Goal: Task Accomplishment & Management: Use online tool/utility

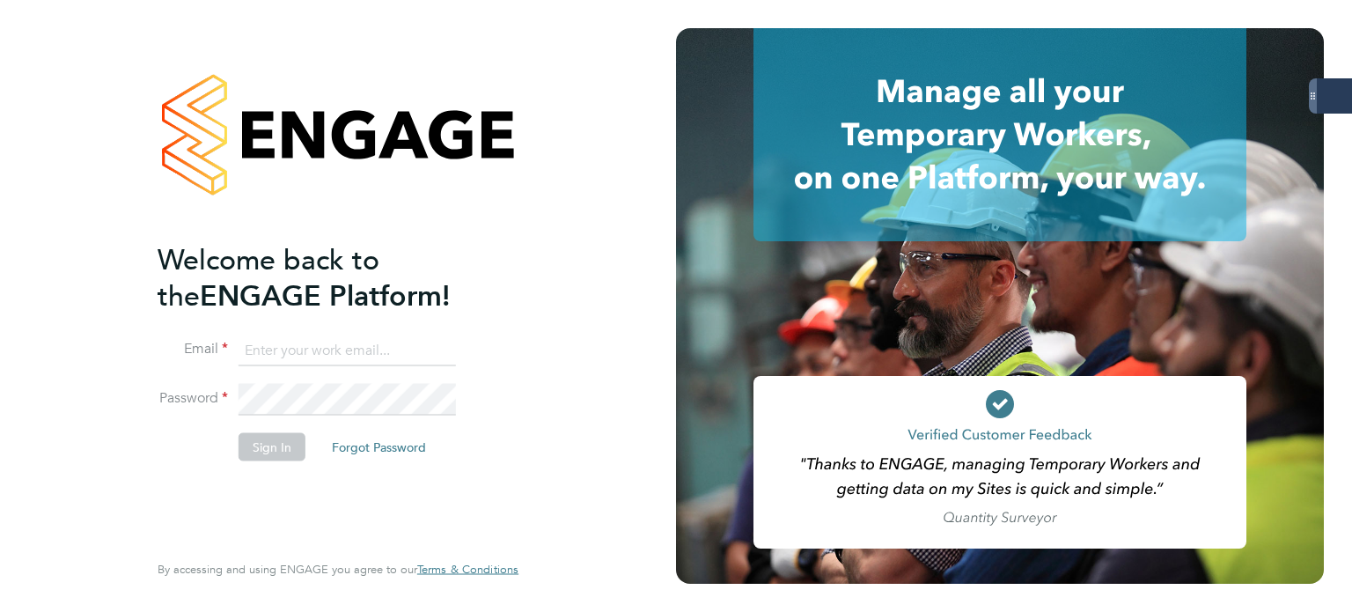
type input "james.glover@servicecare.org.uk"
click at [279, 450] on button "Sign In" at bounding box center [272, 446] width 67 height 28
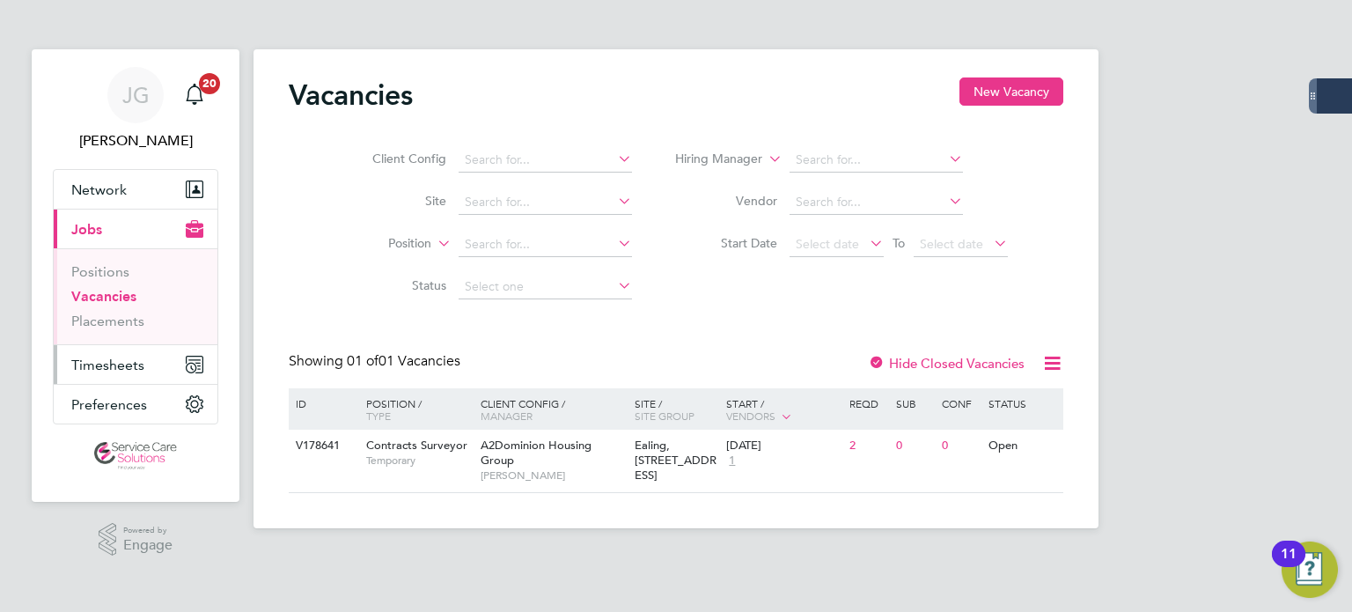
click at [124, 365] on span "Timesheets" at bounding box center [107, 365] width 73 height 17
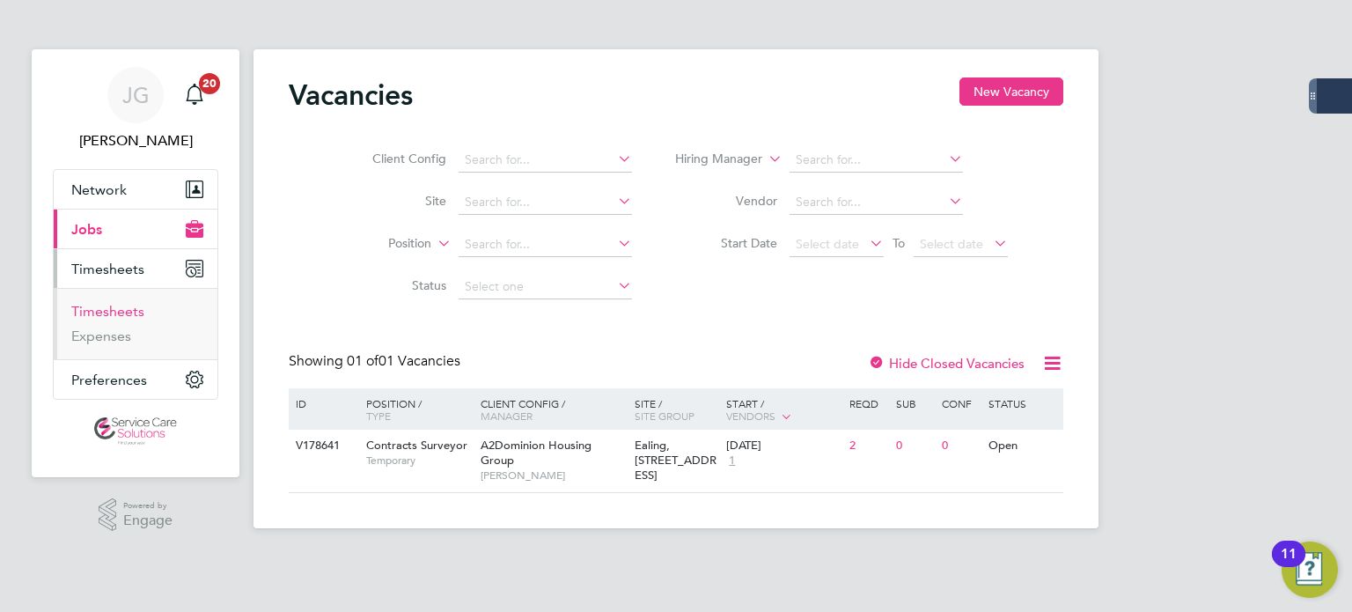
click at [123, 311] on link "Timesheets" at bounding box center [107, 311] width 73 height 17
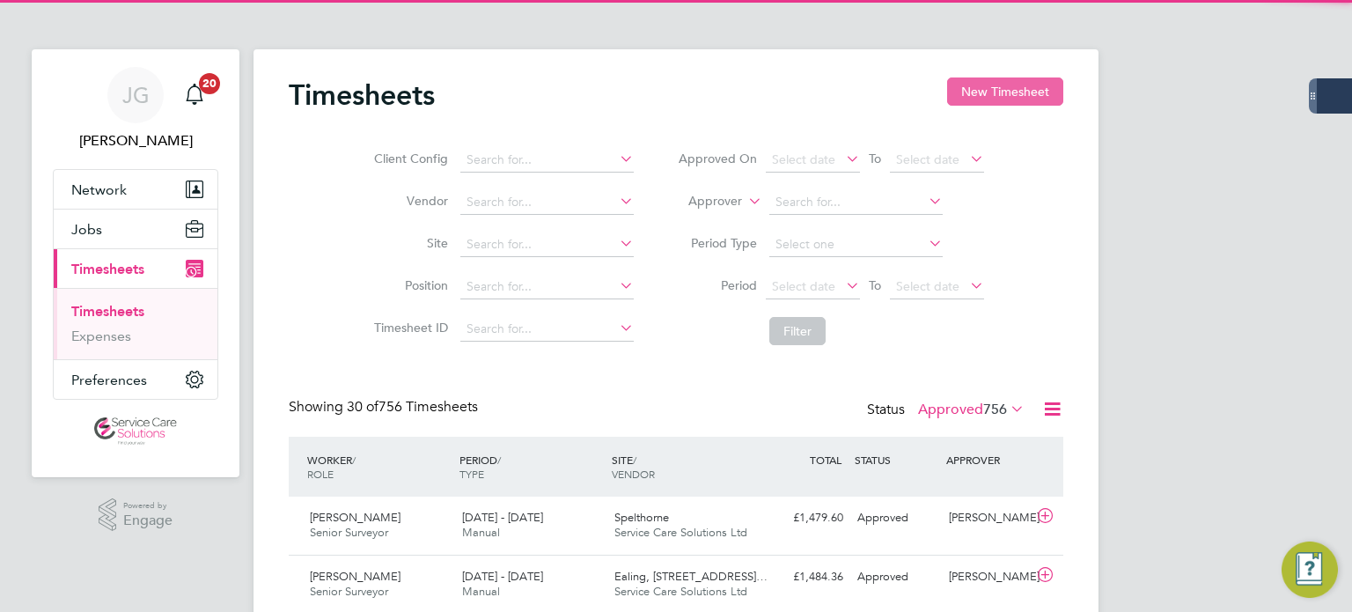
click at [978, 92] on button "New Timesheet" at bounding box center [1005, 91] width 116 height 28
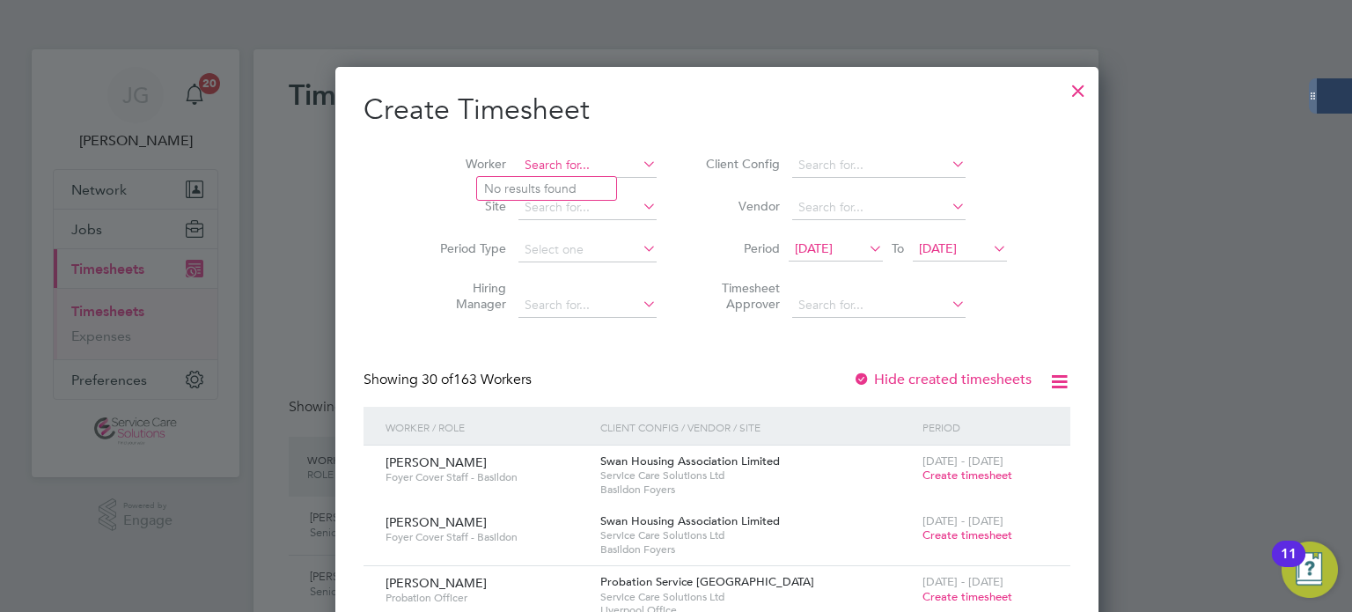
click at [524, 164] on input at bounding box center [588, 165] width 138 height 25
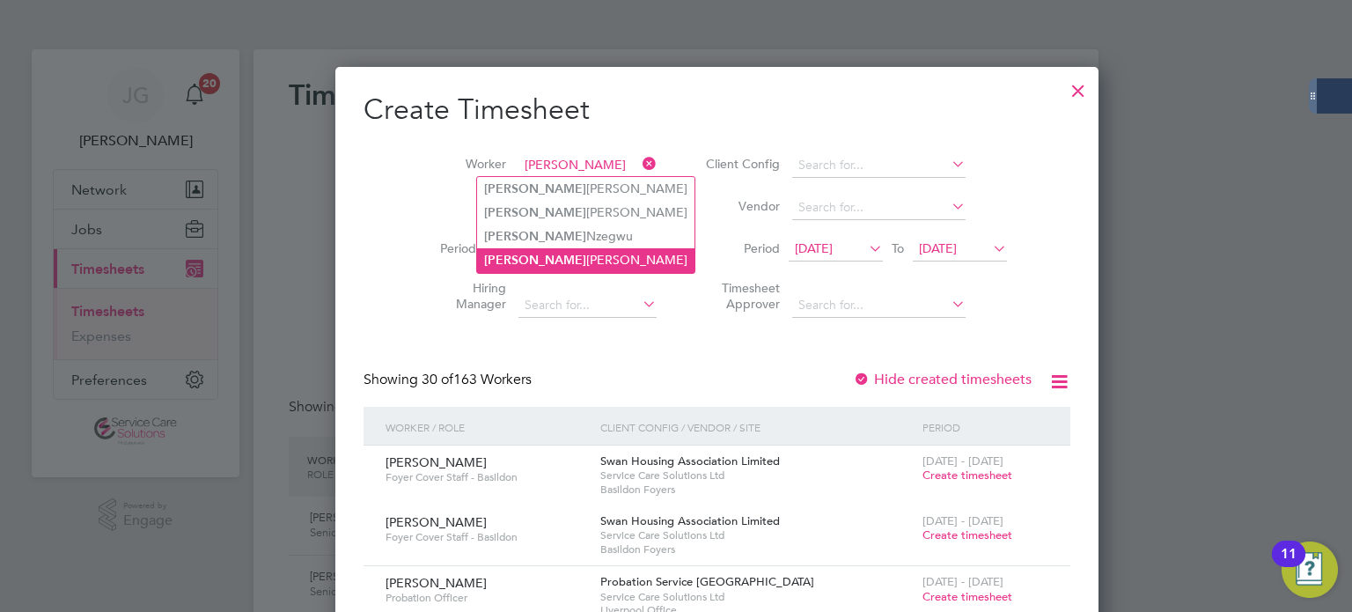
click at [547, 258] on li "[PERSON_NAME]" at bounding box center [585, 260] width 217 height 24
type input "[PERSON_NAME]"
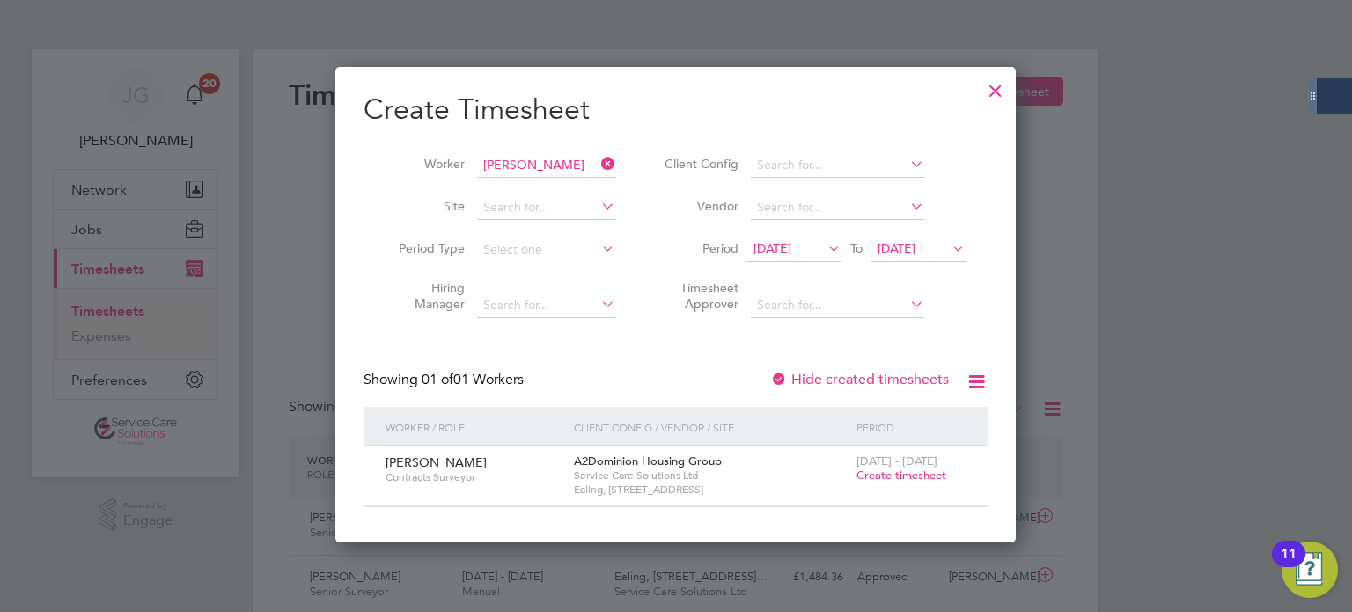
click at [889, 476] on span "Create timesheet" at bounding box center [902, 475] width 90 height 15
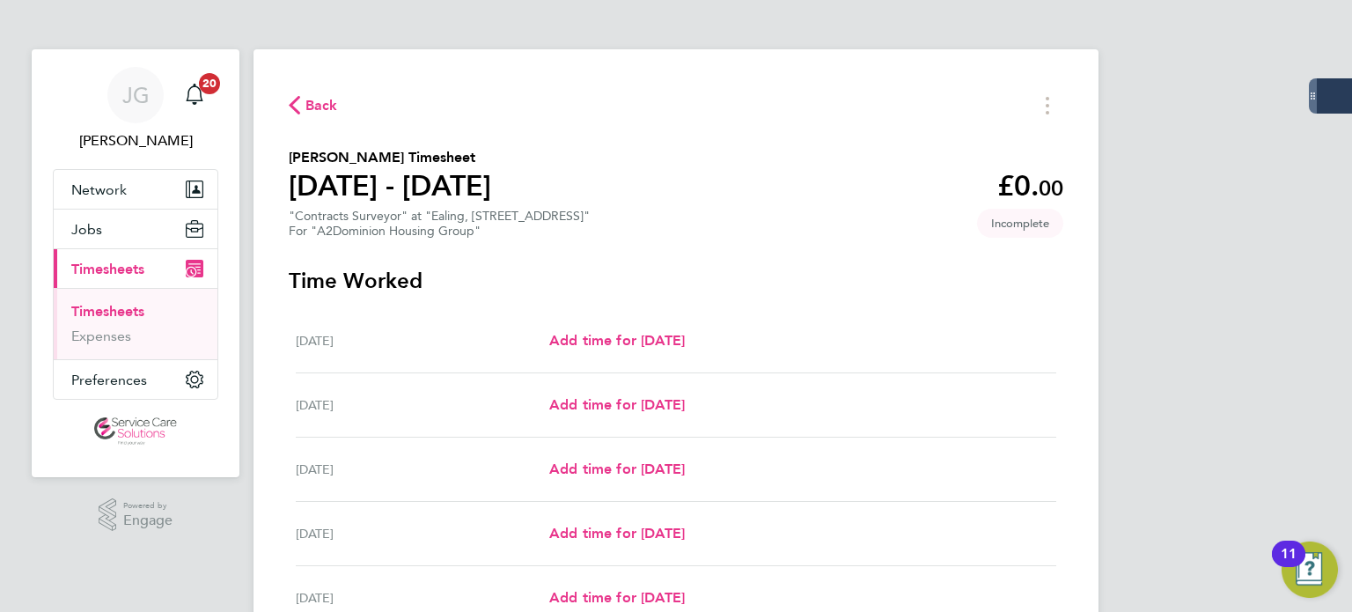
drag, startPoint x: 1188, startPoint y: 41, endPoint x: 1194, endPoint y: 3, distance: 39.2
click at [1188, 41] on div "[PERSON_NAME] [PERSON_NAME] Notifications 20 Applications: Network Businesses S…" at bounding box center [676, 457] width 1352 height 914
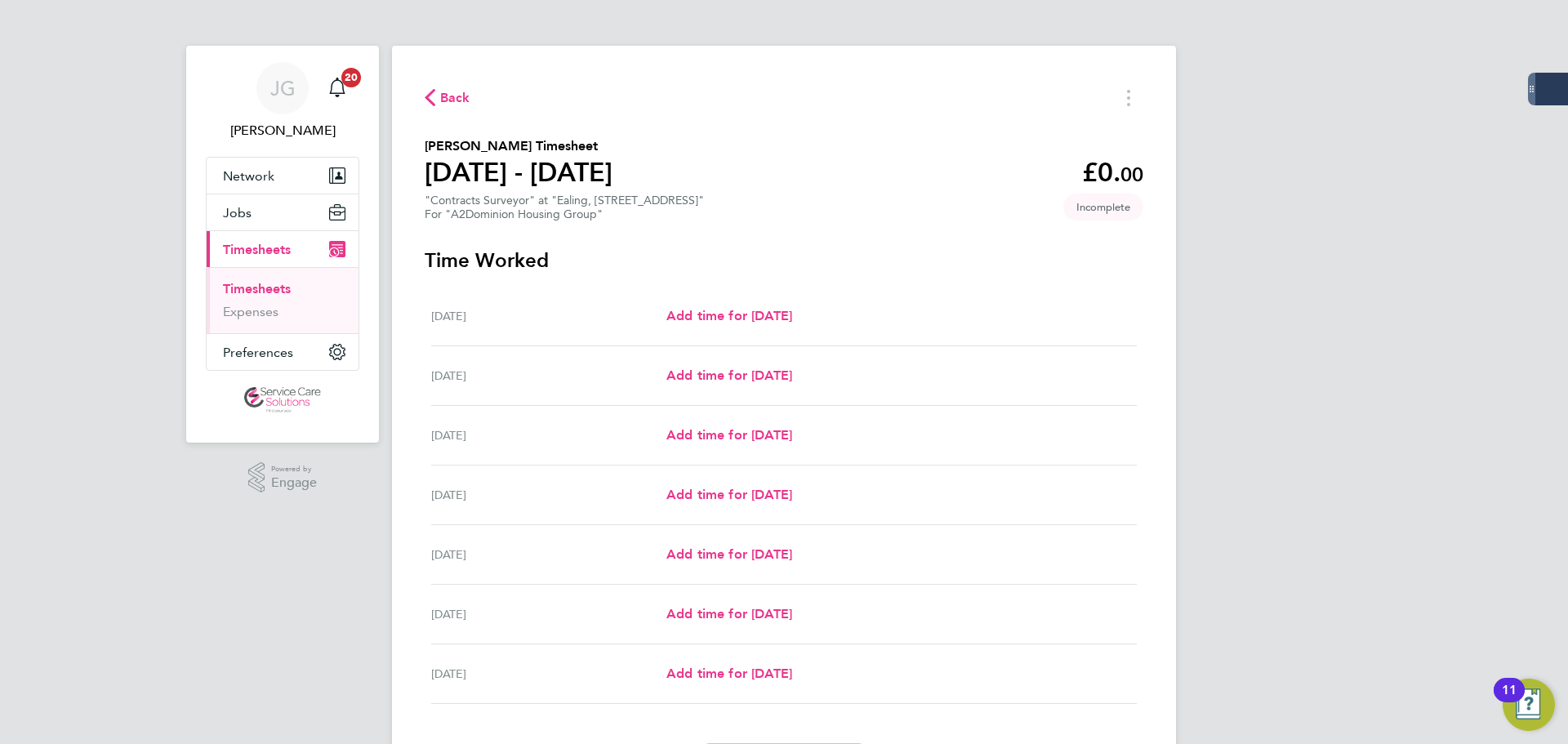
click at [250, 293] on link "Timesheets" at bounding box center [256, 289] width 68 height 16
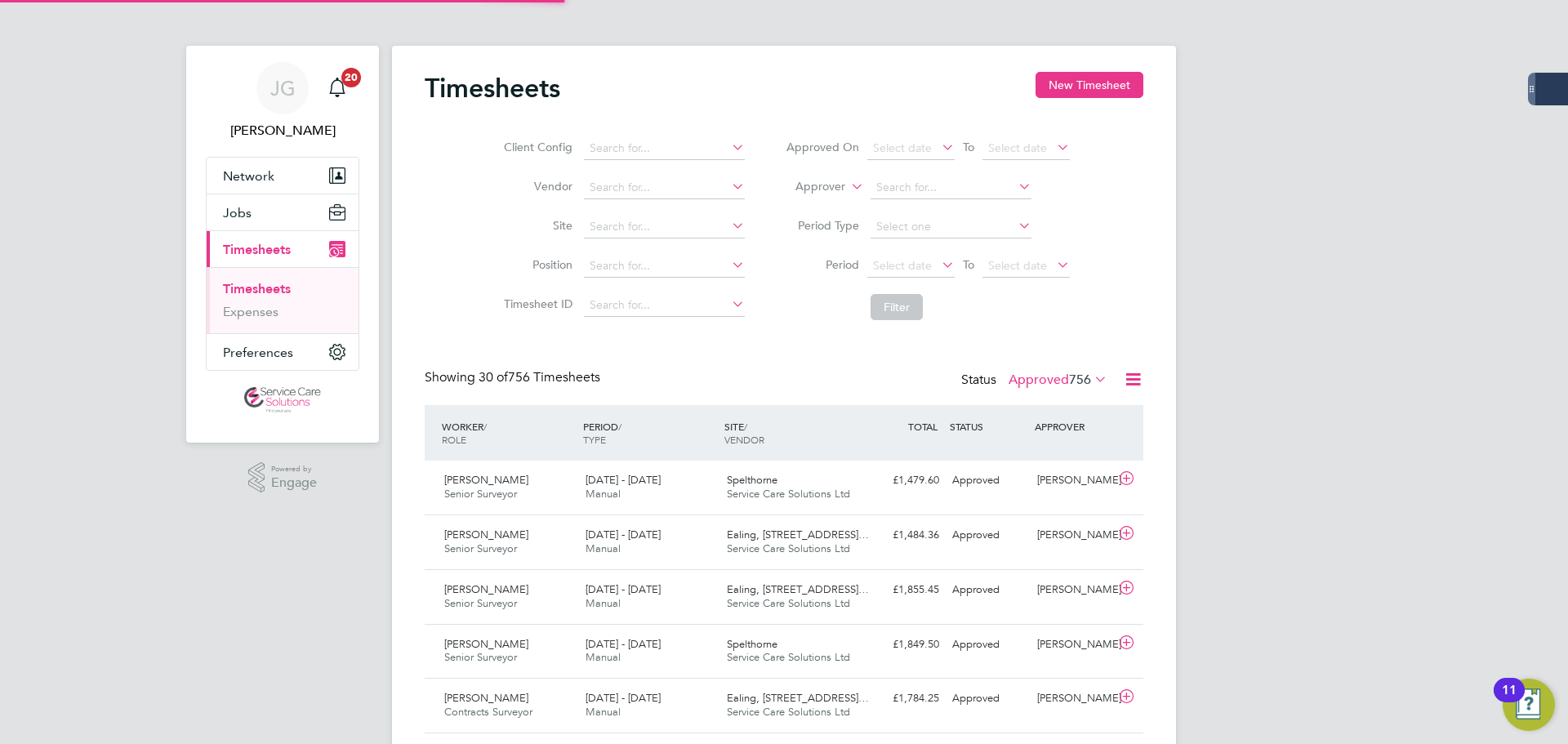
scroll to position [42, 142]
click at [1022, 383] on label "Approved 756" at bounding box center [1057, 380] width 99 height 17
